Goal: Task Accomplishment & Management: Manage account settings

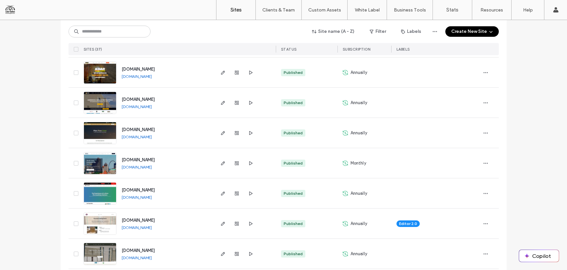
scroll to position [687, 0]
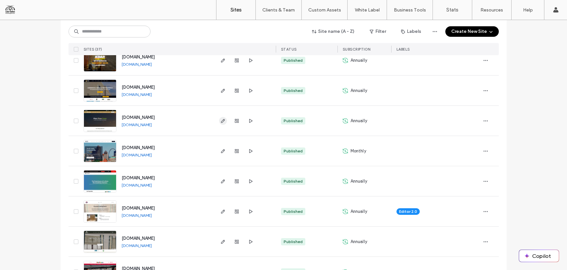
click at [221, 121] on icon "button" at bounding box center [222, 120] width 5 height 5
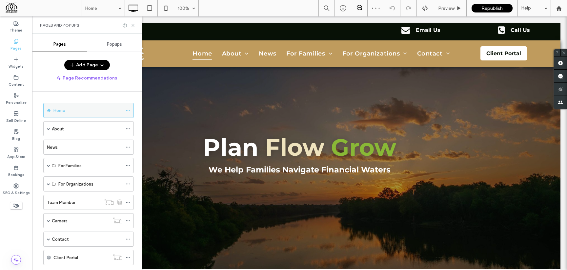
click at [131, 110] on div at bounding box center [130, 110] width 8 height 10
click at [129, 111] on icon at bounding box center [128, 110] width 5 height 5
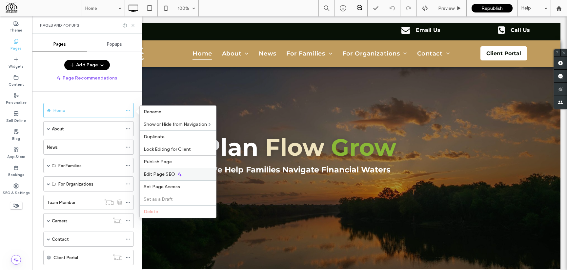
click at [179, 174] on icon at bounding box center [179, 174] width 5 height 5
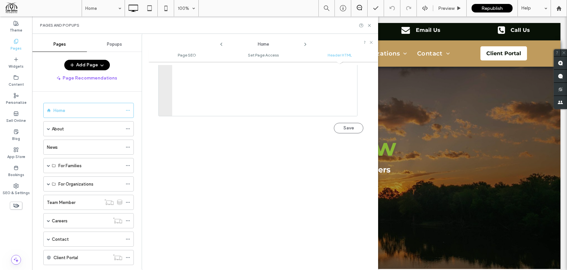
scroll to position [685, 0]
click at [82, 127] on div "About" at bounding box center [87, 128] width 71 height 7
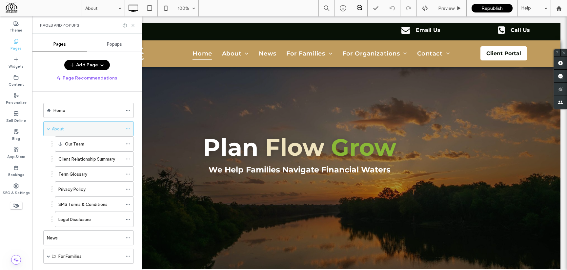
click at [127, 128] on icon at bounding box center [128, 128] width 5 height 5
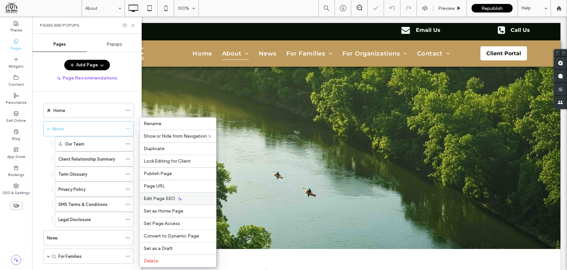
click at [169, 198] on span "Edit Page SEO" at bounding box center [159, 198] width 31 height 6
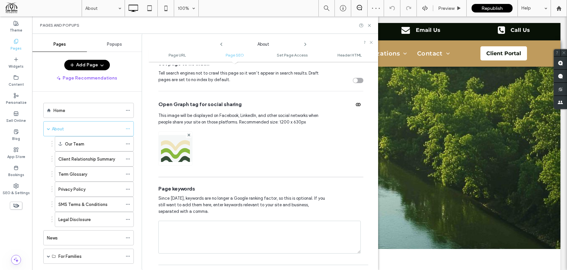
scroll to position [353, 0]
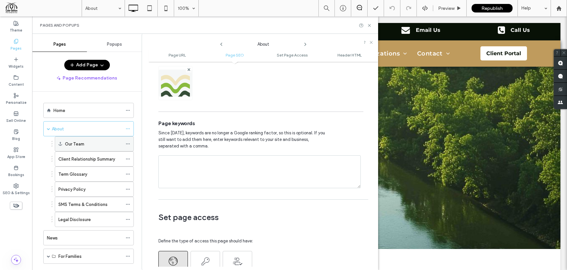
click at [126, 142] on icon at bounding box center [128, 143] width 5 height 5
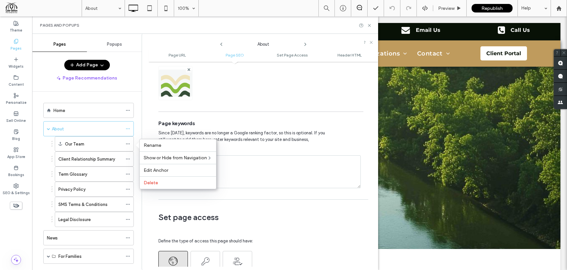
click at [153, 211] on div "**********" at bounding box center [264, 165] width 230 height 201
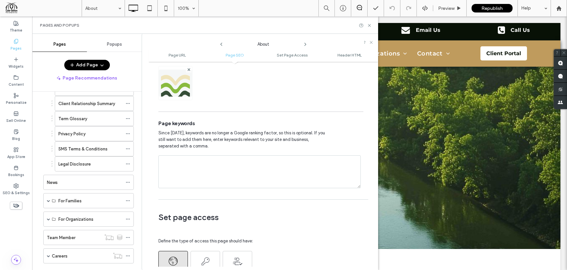
scroll to position [105, 0]
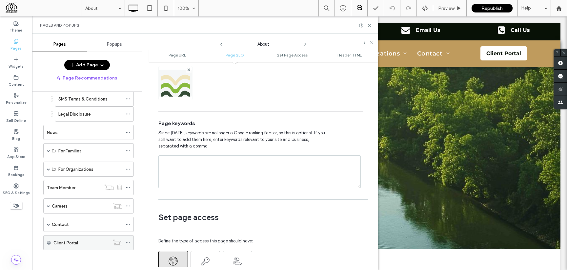
click at [125, 244] on div at bounding box center [118, 242] width 16 height 7
click at [126, 243] on icon at bounding box center [128, 242] width 5 height 5
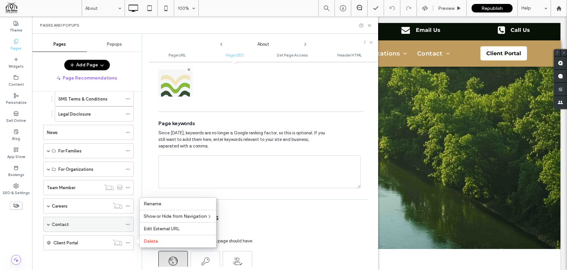
click at [128, 224] on use at bounding box center [128, 224] width 4 height 1
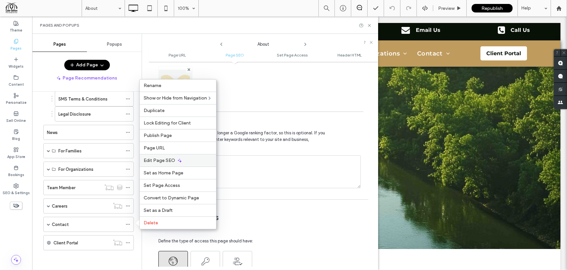
click at [163, 161] on span "Edit Page SEO" at bounding box center [159, 160] width 31 height 6
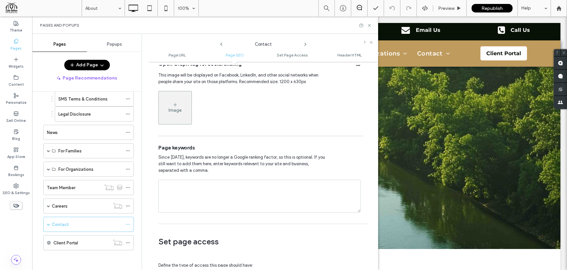
scroll to position [399, 0]
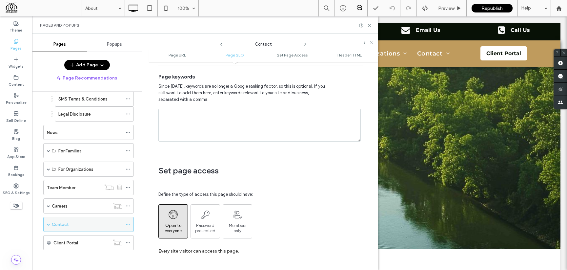
click at [49, 225] on span at bounding box center [48, 223] width 3 height 3
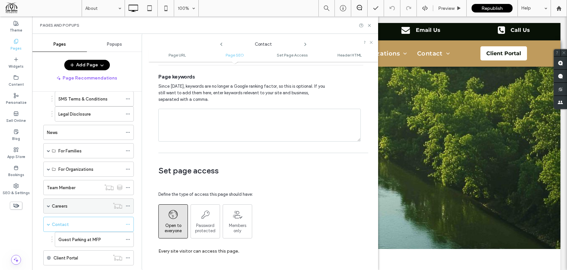
click at [48, 204] on span at bounding box center [48, 205] width 3 height 3
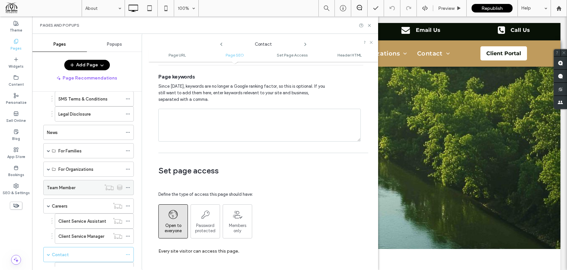
click at [128, 186] on icon at bounding box center [128, 187] width 5 height 5
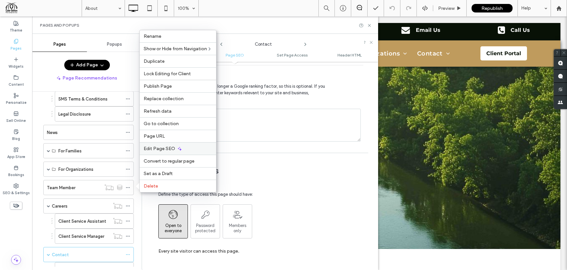
click at [174, 153] on div "Edit Page SEO" at bounding box center [178, 148] width 76 height 12
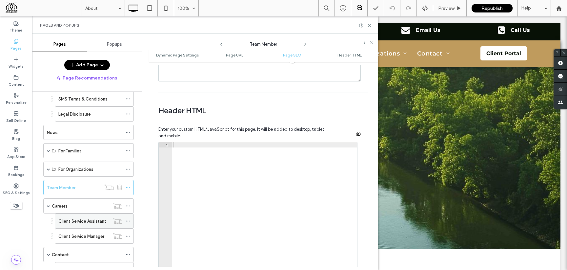
scroll to position [624, 0]
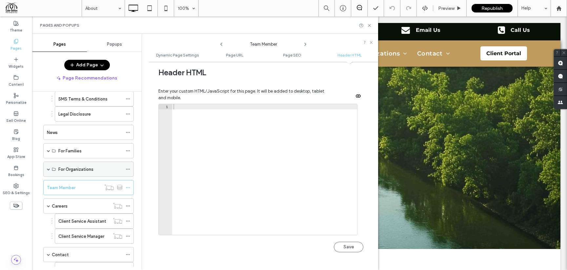
click at [126, 169] on icon at bounding box center [128, 169] width 5 height 5
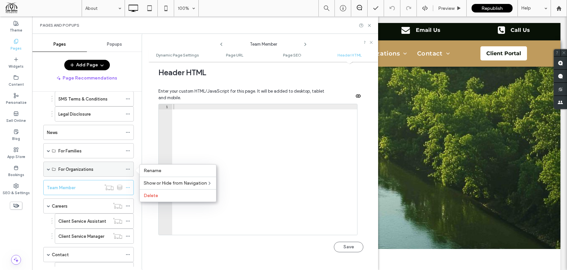
click at [50, 169] on div "For Organizations" at bounding box center [88, 168] width 91 height 15
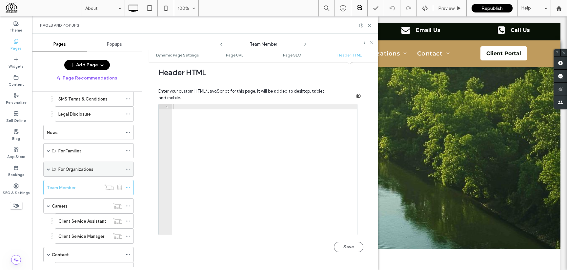
click at [49, 170] on span at bounding box center [48, 168] width 3 height 3
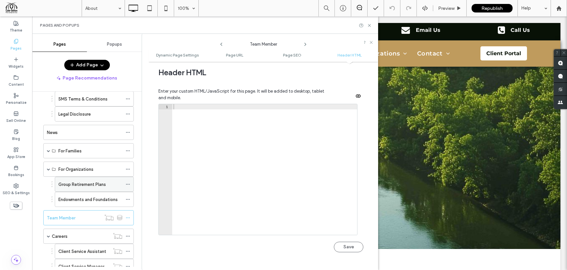
click at [127, 184] on icon at bounding box center [128, 184] width 5 height 5
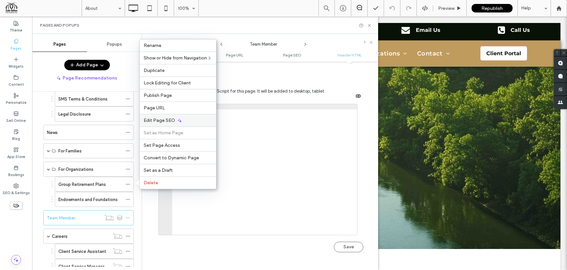
click at [162, 120] on span "Edit Page SEO" at bounding box center [159, 120] width 31 height 6
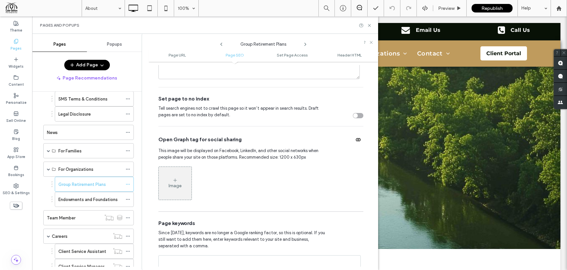
scroll to position [353, 0]
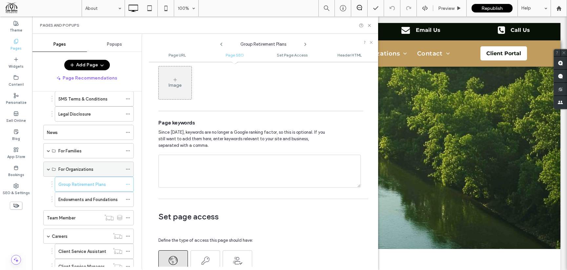
click at [48, 170] on span at bounding box center [48, 168] width 3 height 3
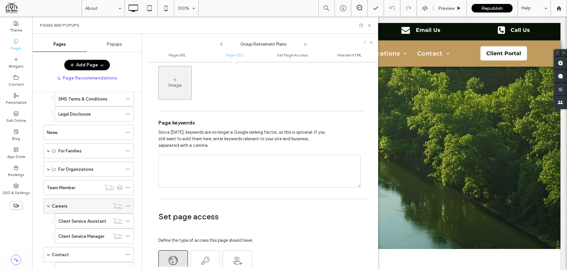
click at [49, 207] on span at bounding box center [48, 205] width 3 height 3
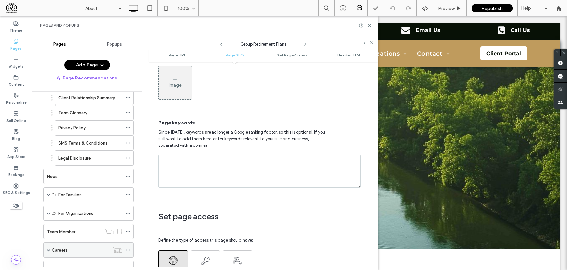
scroll to position [0, 0]
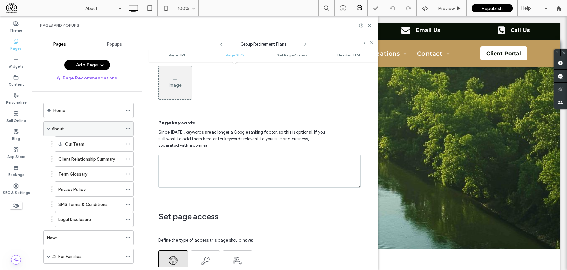
click at [48, 128] on span at bounding box center [48, 128] width 3 height 3
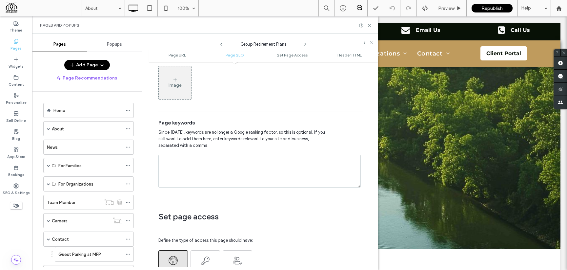
click at [84, 118] on ol "Home About Our Team Client Relationship Summary Term Glossary Privacy Policy SM…" at bounding box center [84, 191] width 99 height 177
click at [84, 116] on div "Home" at bounding box center [87, 110] width 69 height 14
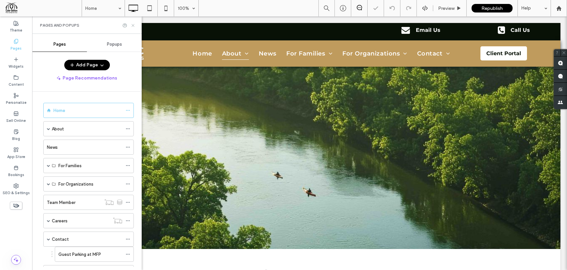
click at [133, 27] on icon at bounding box center [133, 25] width 5 height 5
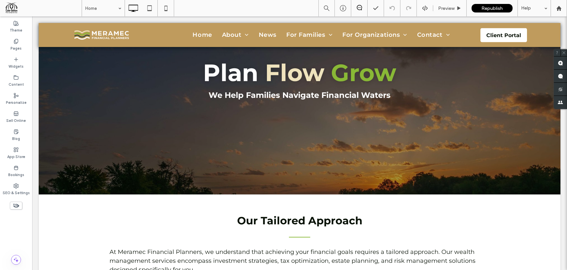
scroll to position [65, 0]
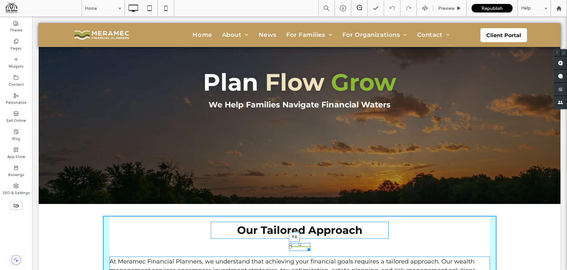
drag, startPoint x: 300, startPoint y: 244, endPoint x: 300, endPoint y: 239, distance: 5.3
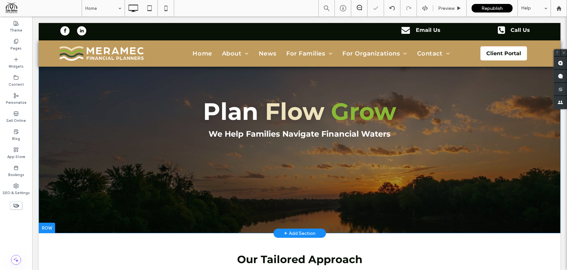
scroll to position [0, 0]
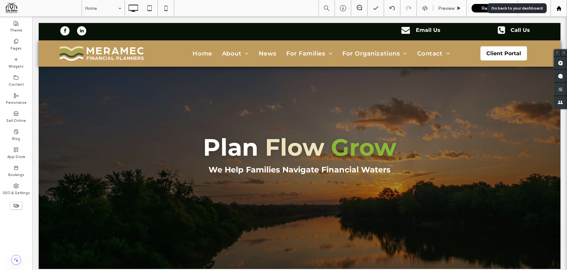
click at [560, 6] on icon at bounding box center [559, 9] width 6 height 6
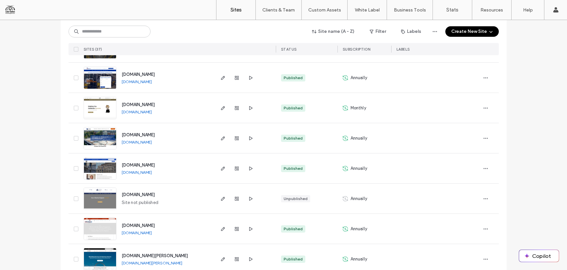
scroll to position [660, 0]
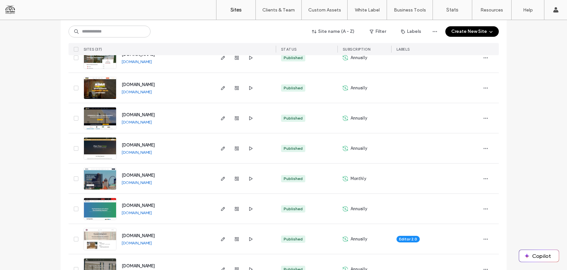
click at [153, 217] on div "www.pfiinstore.com www.pfiinstore.com" at bounding box center [164, 209] width 97 height 30
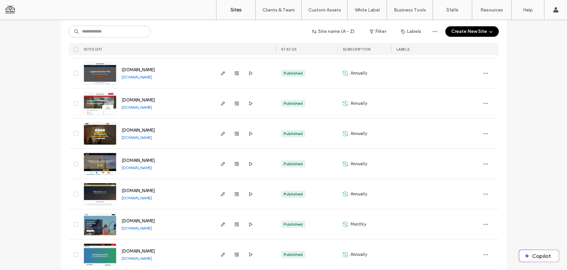
scroll to position [838, 0]
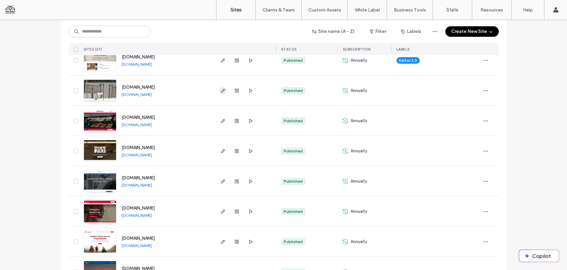
click at [221, 91] on use "button" at bounding box center [223, 91] width 4 height 4
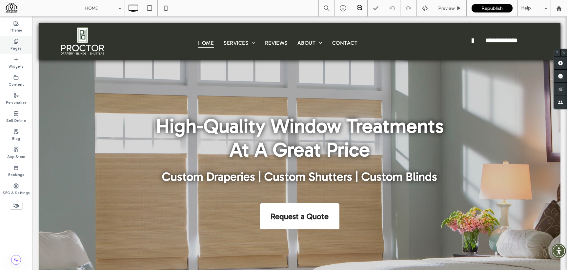
click at [22, 44] on div "Pages" at bounding box center [16, 45] width 32 height 18
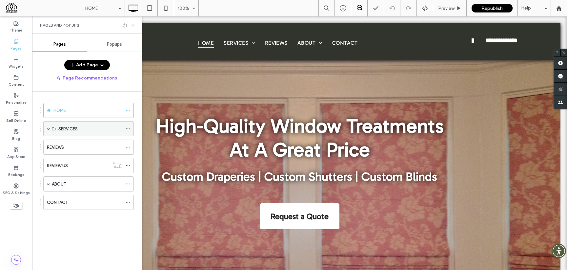
click at [50, 129] on span at bounding box center [48, 128] width 3 height 3
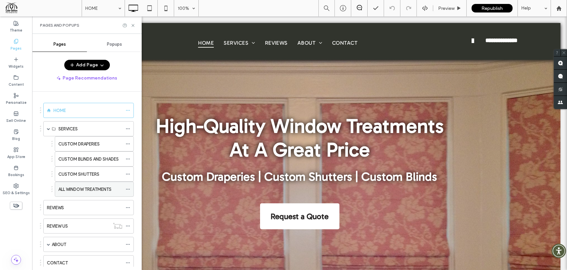
click at [129, 190] on icon at bounding box center [128, 189] width 5 height 5
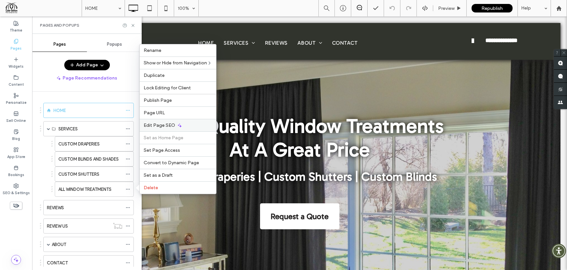
click at [160, 129] on div "Edit Page SEO" at bounding box center [178, 125] width 76 height 12
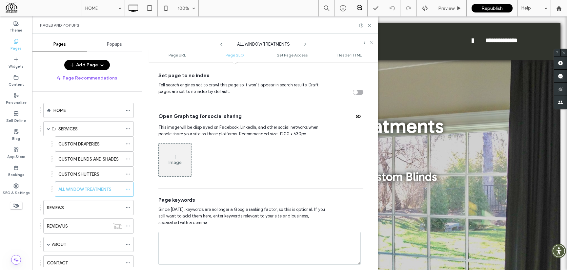
scroll to position [276, 0]
click at [173, 158] on icon at bounding box center [175, 156] width 5 height 5
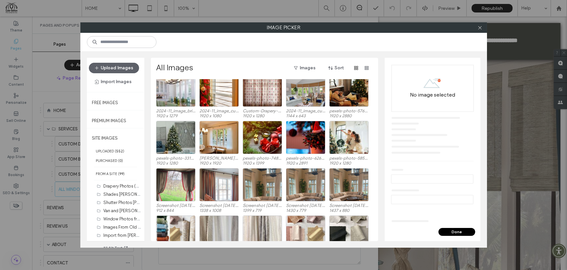
scroll to position [646, 0]
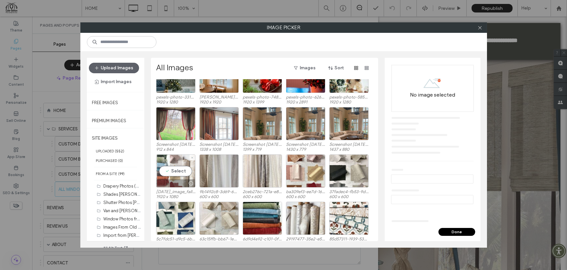
click at [185, 175] on div "Select" at bounding box center [175, 170] width 39 height 33
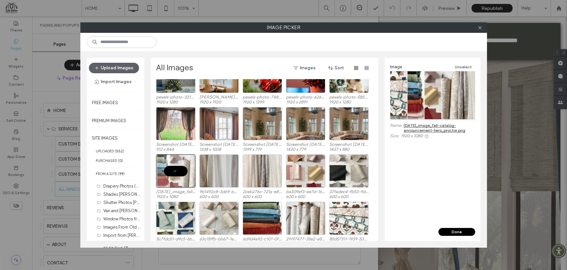
click at [460, 228] on button "Done" at bounding box center [457, 232] width 37 height 8
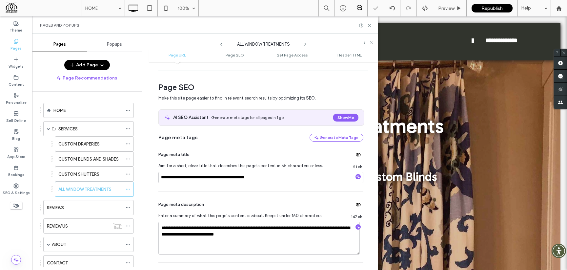
scroll to position [0, 0]
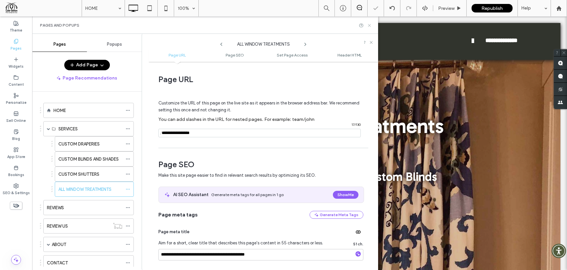
click at [369, 24] on icon at bounding box center [369, 25] width 5 height 5
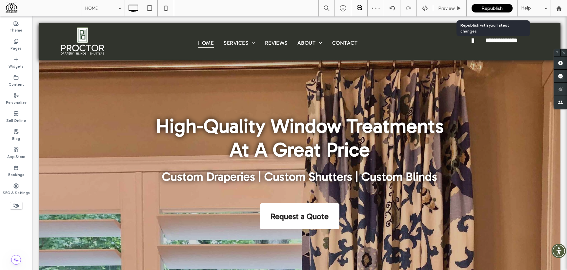
click at [491, 10] on span "Republish" at bounding box center [491, 9] width 21 height 6
